Goal: Transaction & Acquisition: Purchase product/service

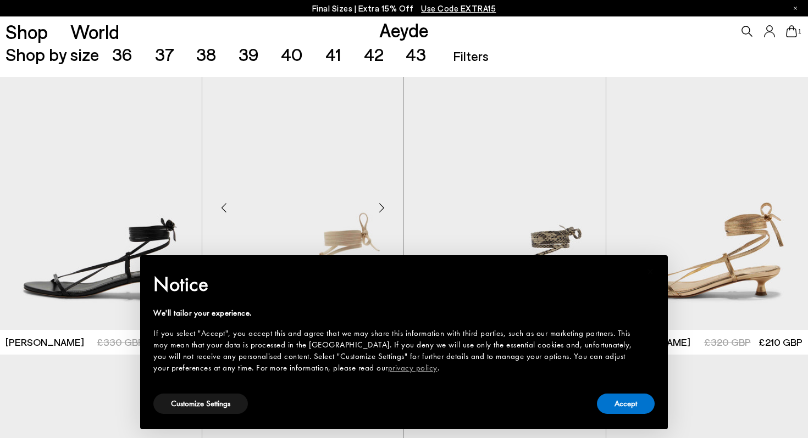
scroll to position [241, 0]
click at [210, 405] on button "Customize Settings" at bounding box center [200, 404] width 95 height 20
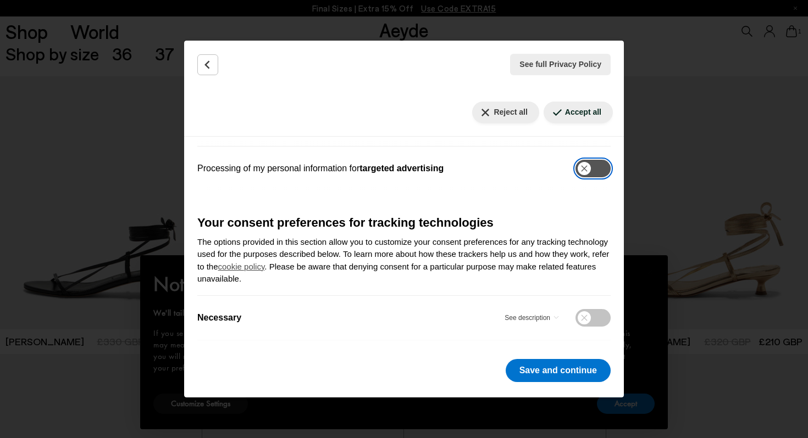
scroll to position [333, 0]
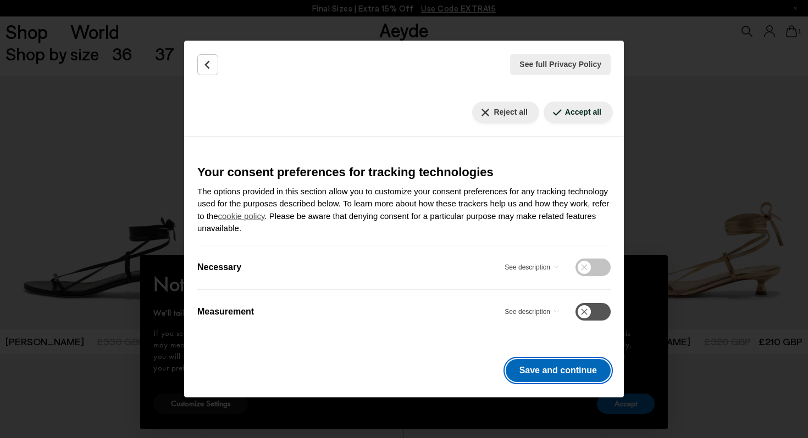
click at [554, 373] on button "Save and continue" at bounding box center [558, 370] width 105 height 23
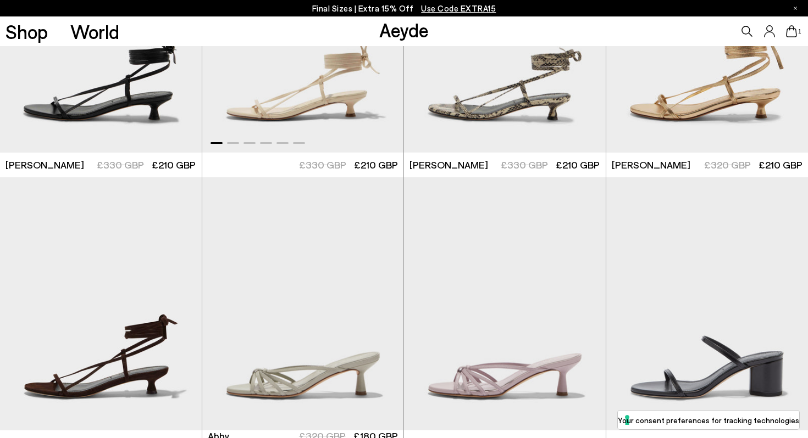
scroll to position [432, 0]
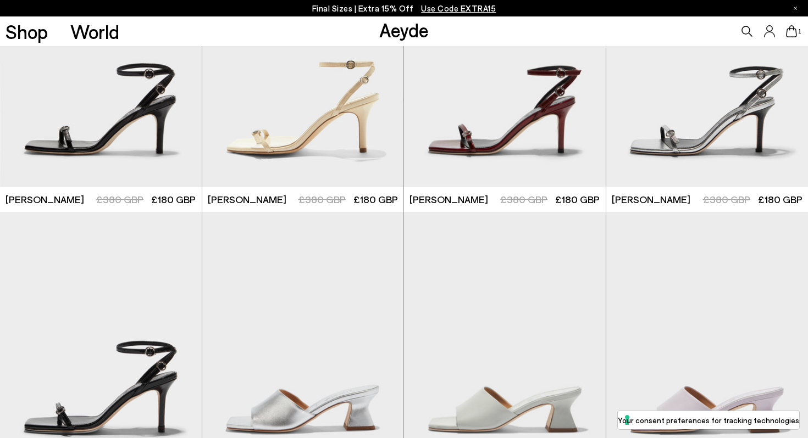
scroll to position [2033, 0]
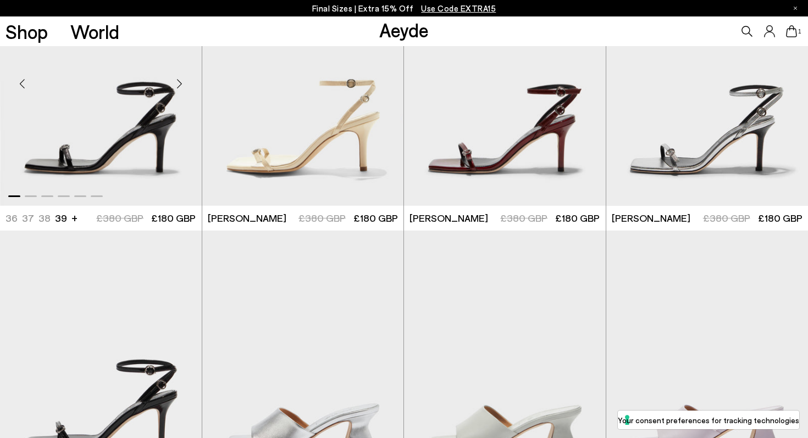
click at [109, 164] on img "1 / 6" at bounding box center [101, 79] width 202 height 253
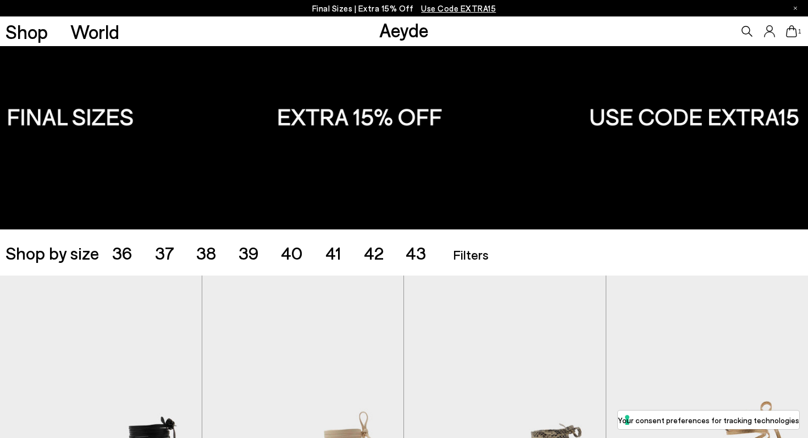
scroll to position [58, 0]
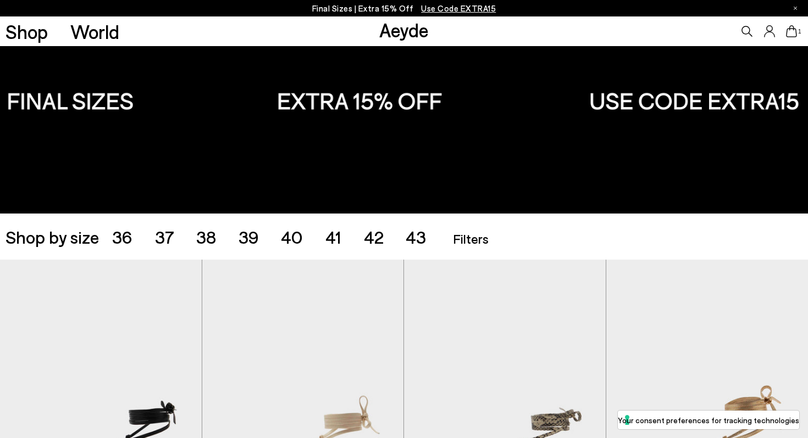
click at [164, 242] on span "37" at bounding box center [164, 236] width 19 height 21
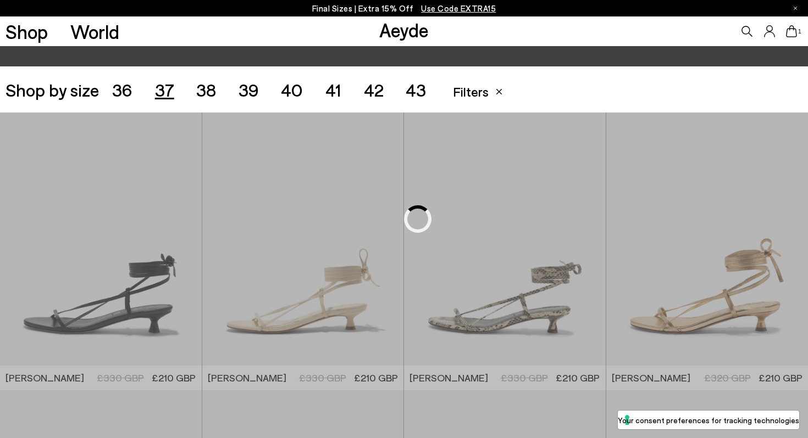
scroll to position [225, 0]
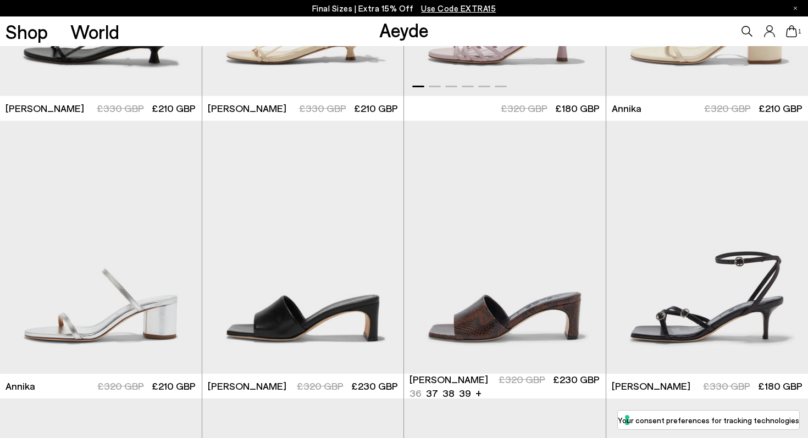
scroll to position [391, 0]
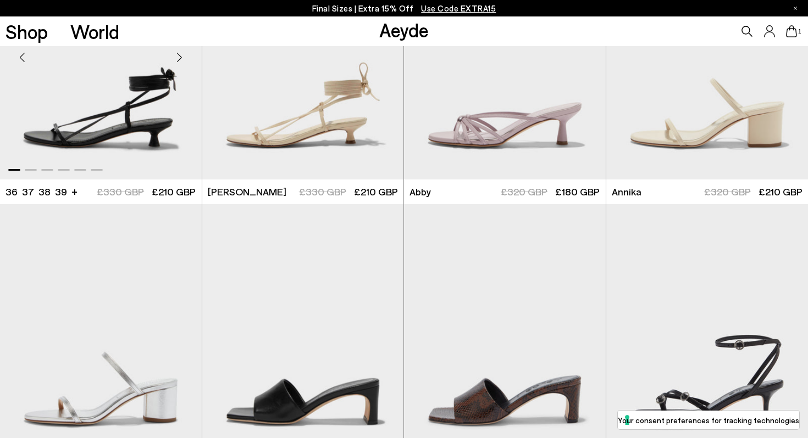
click at [155, 137] on img "1 / 6" at bounding box center [101, 52] width 202 height 253
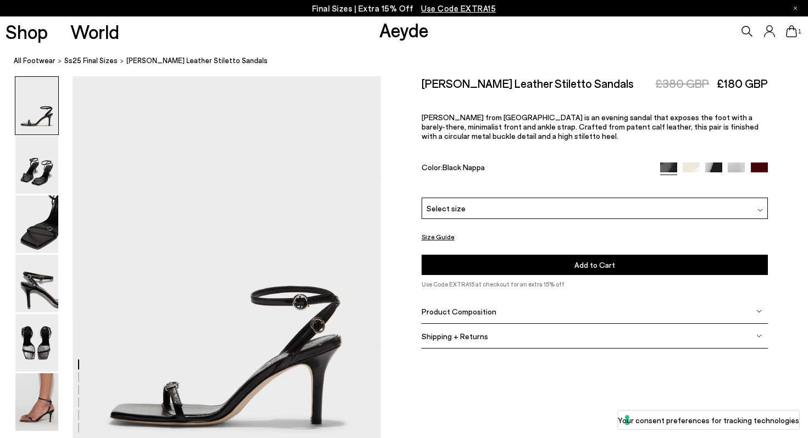
click at [512, 198] on div "Select size" at bounding box center [594, 208] width 346 height 21
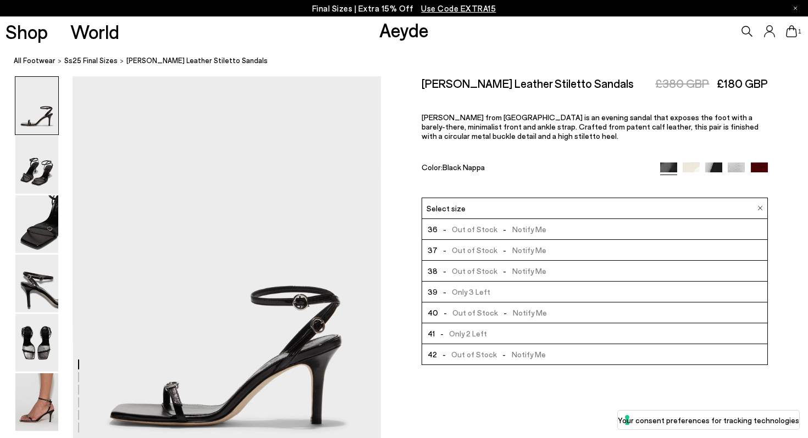
click at [478, 264] on span "- Out of Stock - Notify Me" at bounding box center [491, 271] width 109 height 14
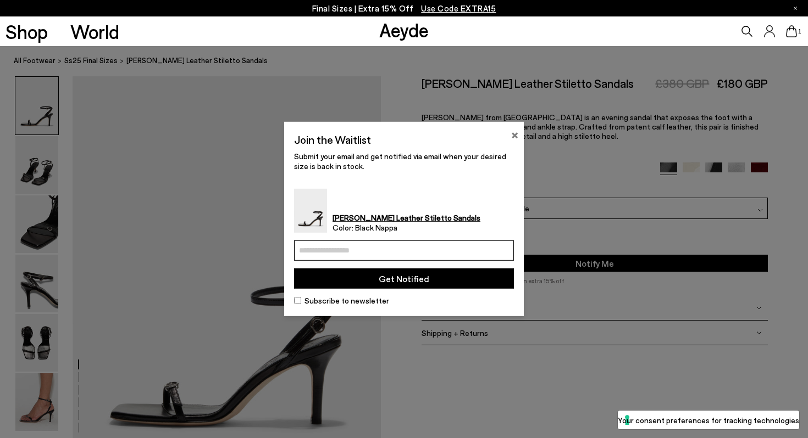
click at [516, 135] on button "×" at bounding box center [514, 133] width 7 height 13
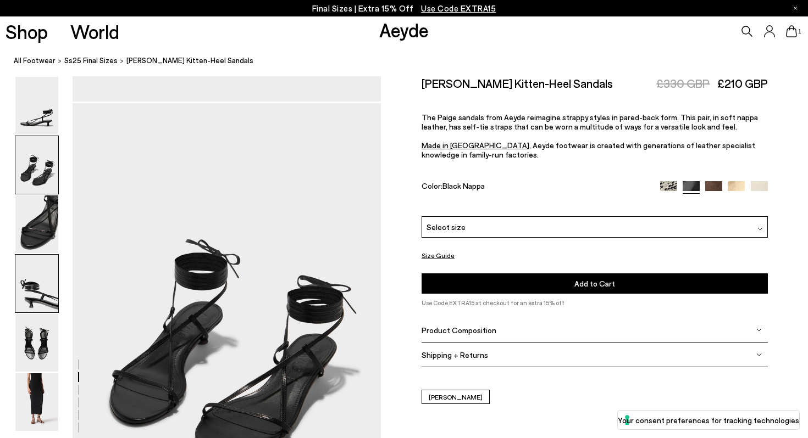
scroll to position [386, 0]
click at [42, 350] on img at bounding box center [36, 343] width 43 height 58
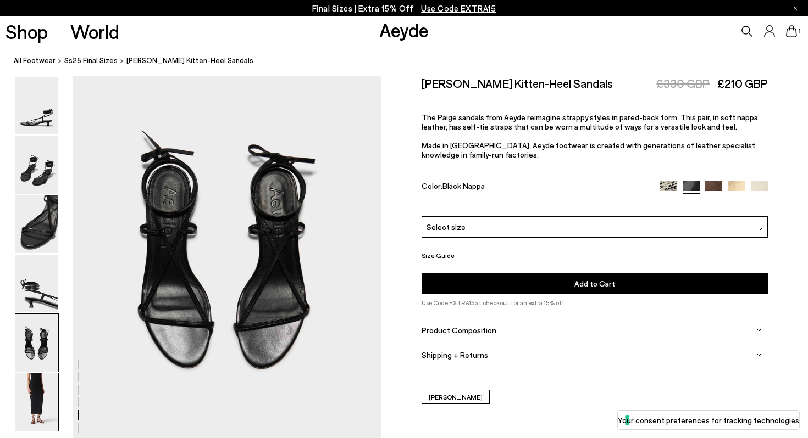
click at [44, 411] on img at bounding box center [36, 403] width 43 height 58
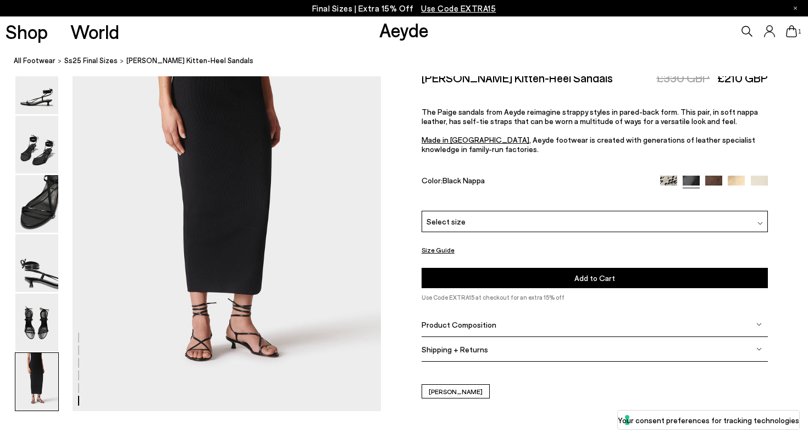
scroll to position [2141, 0]
